Goal: Find specific page/section: Find specific page/section

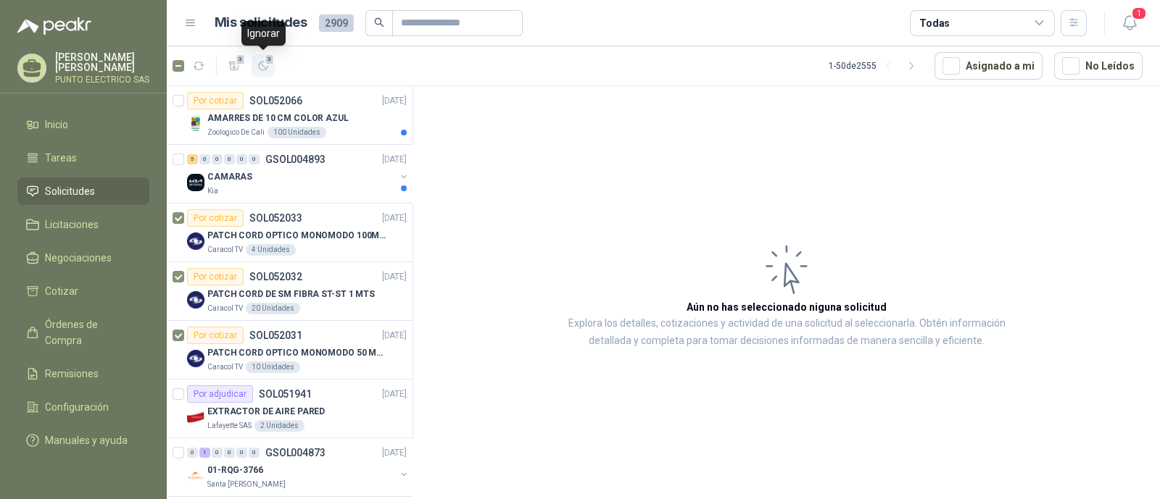
click at [265, 67] on icon "button" at bounding box center [263, 66] width 12 height 12
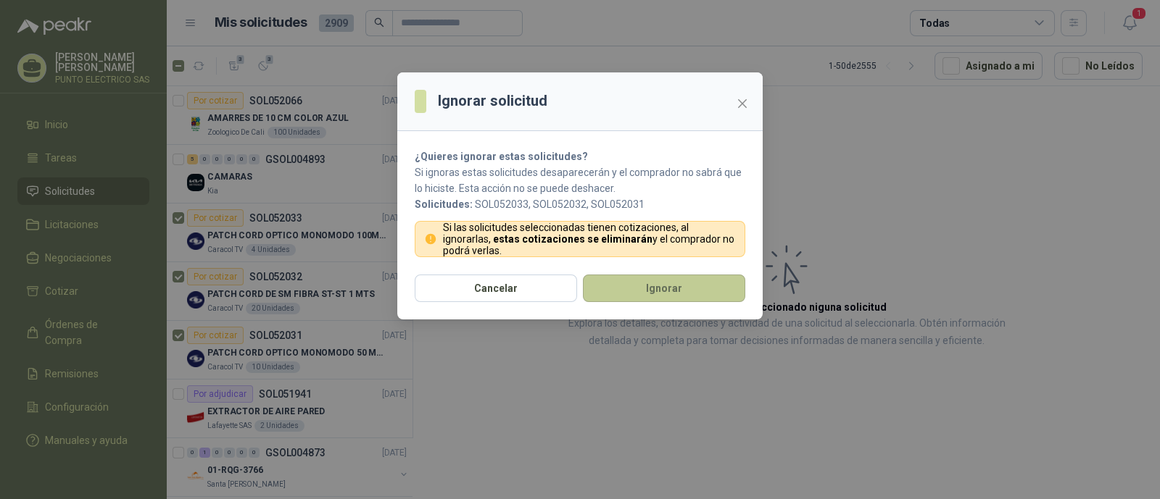
click at [651, 293] on button "Ignorar" at bounding box center [664, 289] width 162 height 28
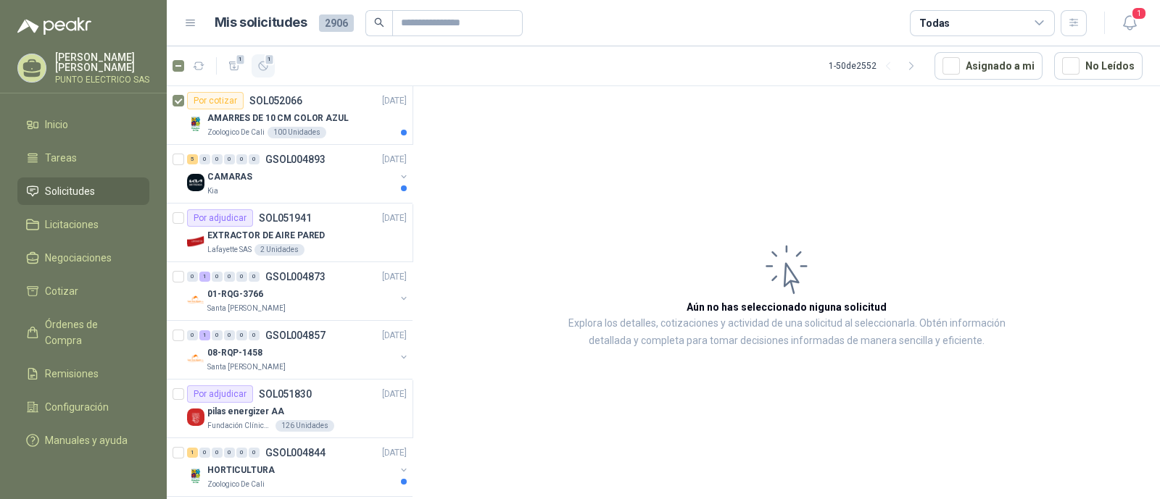
click at [268, 67] on icon "button" at bounding box center [263, 66] width 12 height 12
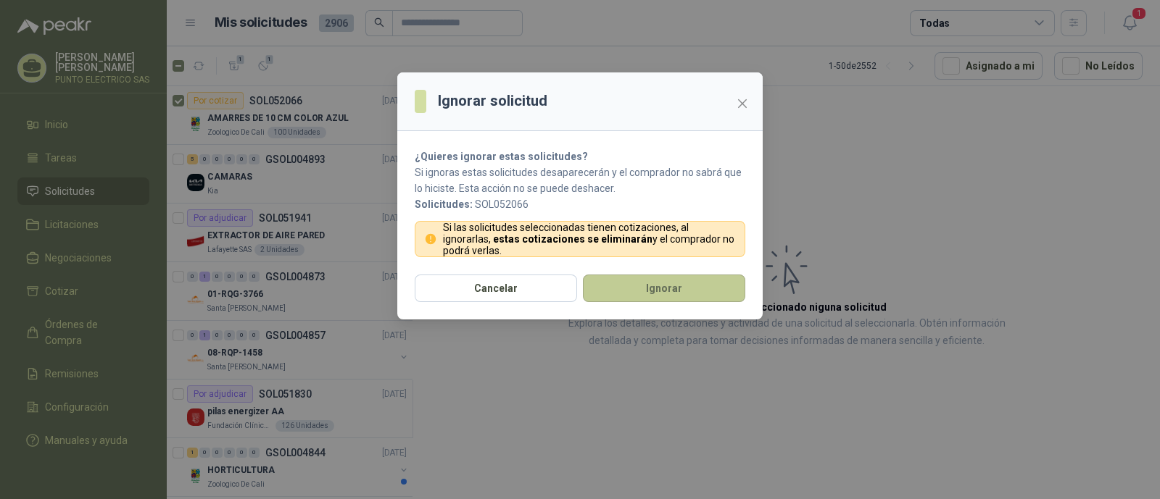
click at [660, 291] on button "Ignorar" at bounding box center [664, 289] width 162 height 28
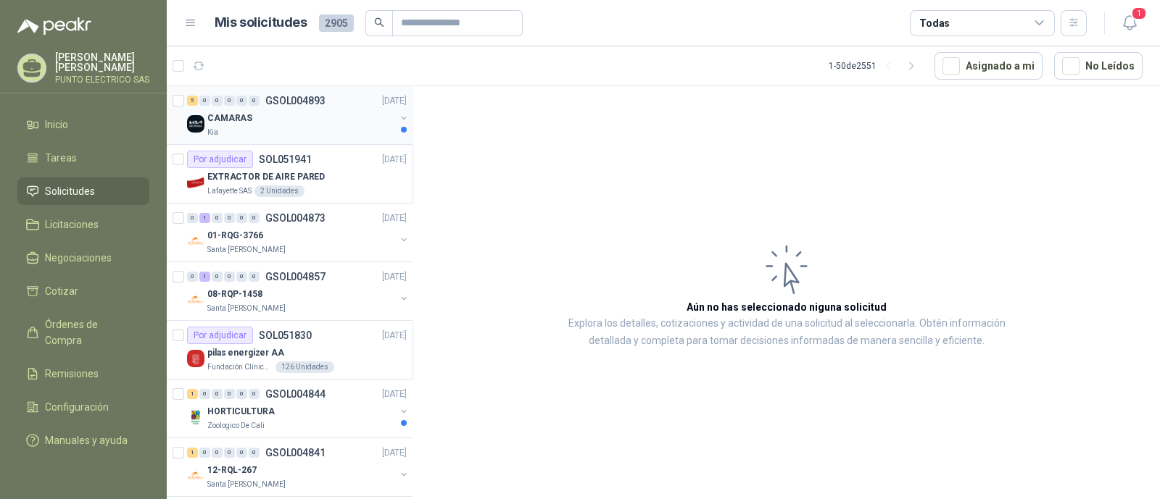
click at [281, 125] on div "CAMARAS" at bounding box center [301, 117] width 188 height 17
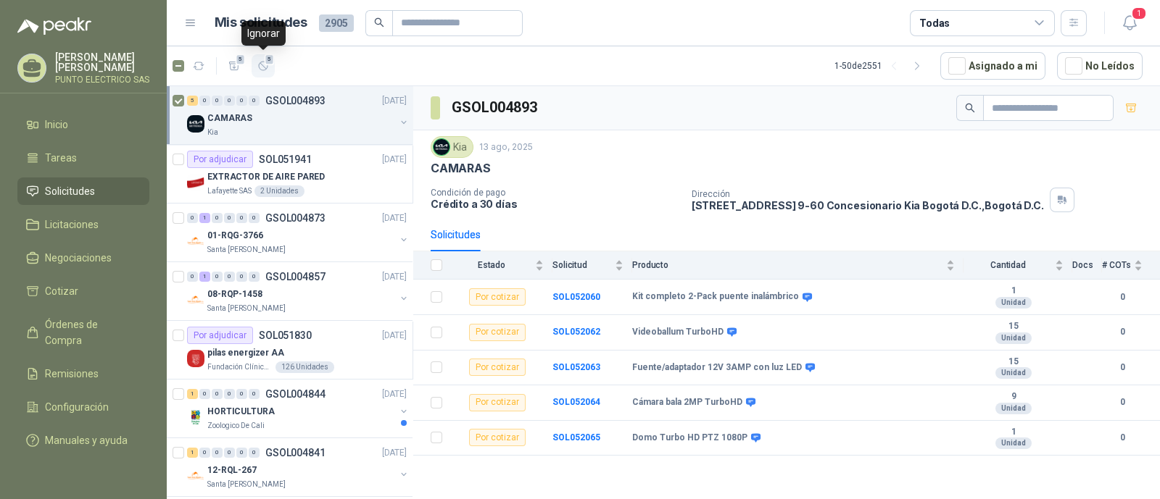
click at [265, 63] on span "5" at bounding box center [270, 60] width 10 height 12
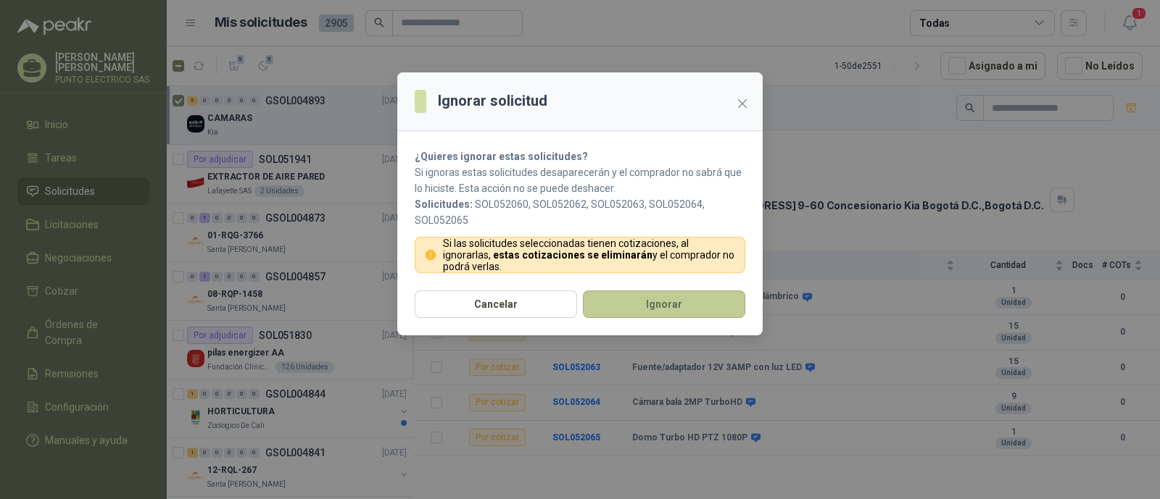
click at [674, 306] on button "Ignorar" at bounding box center [664, 305] width 162 height 28
